Goal: Information Seeking & Learning: Learn about a topic

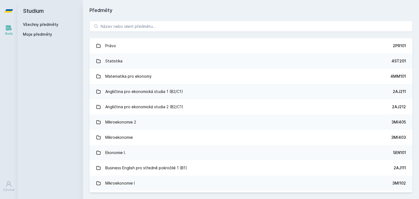
click at [212, 36] on button "Ne" at bounding box center [211, 35] width 20 height 14
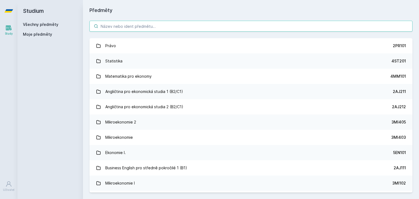
click at [129, 26] on input "search" at bounding box center [250, 26] width 323 height 11
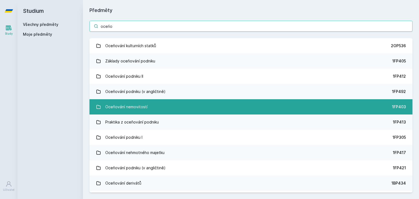
type input "oceńo"
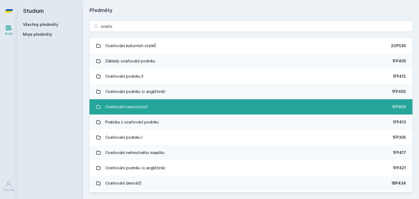
click at [142, 107] on div "Oceňování nemovitostí" at bounding box center [126, 106] width 42 height 11
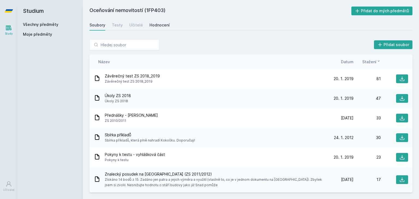
click at [159, 23] on div "Hodnocení" at bounding box center [159, 24] width 20 height 5
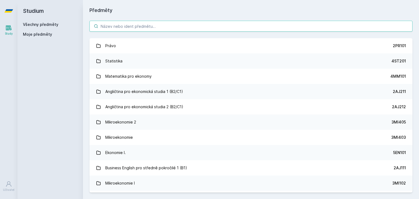
click at [124, 27] on input "search" at bounding box center [250, 26] width 323 height 11
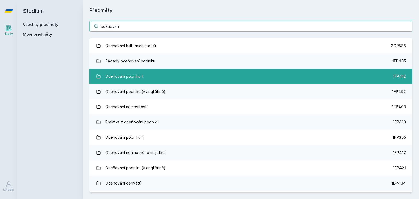
type input "oceňování"
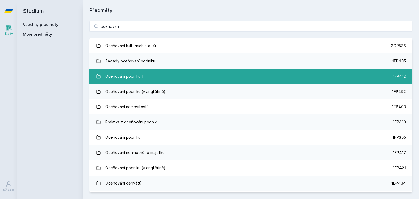
click at [109, 78] on div "Oceňování podniku II" at bounding box center [124, 76] width 38 height 11
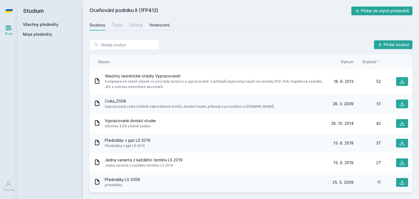
click at [150, 26] on div "Hodnocení" at bounding box center [159, 24] width 20 height 5
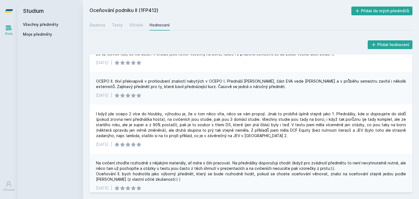
scroll to position [114, 0]
